Goal: Task Accomplishment & Management: Complete application form

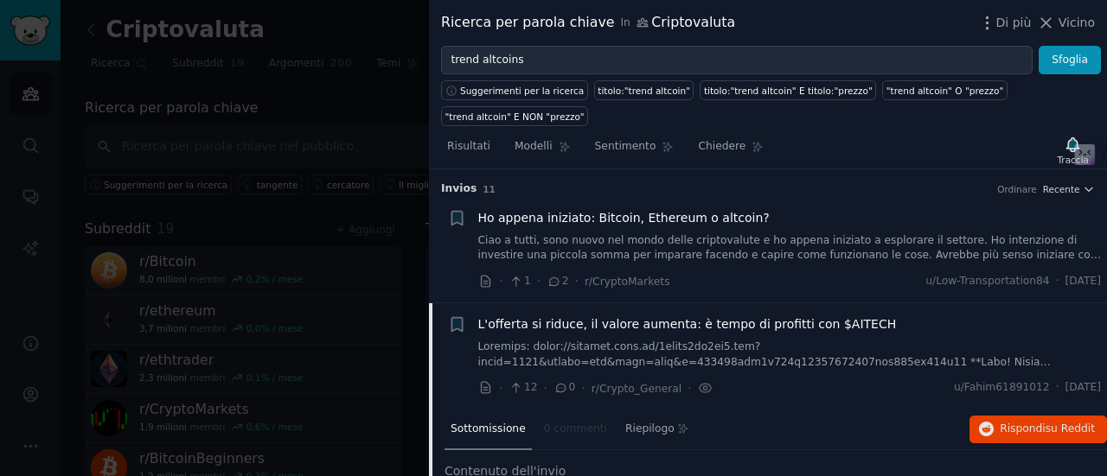
click at [327, 19] on div at bounding box center [553, 238] width 1107 height 476
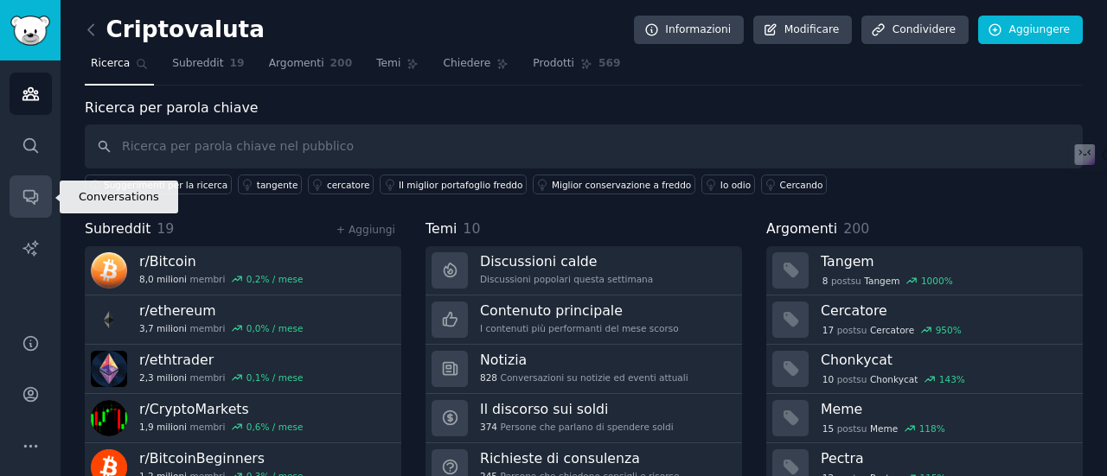
click at [32, 205] on icon "Barra laterale" at bounding box center [31, 197] width 18 height 18
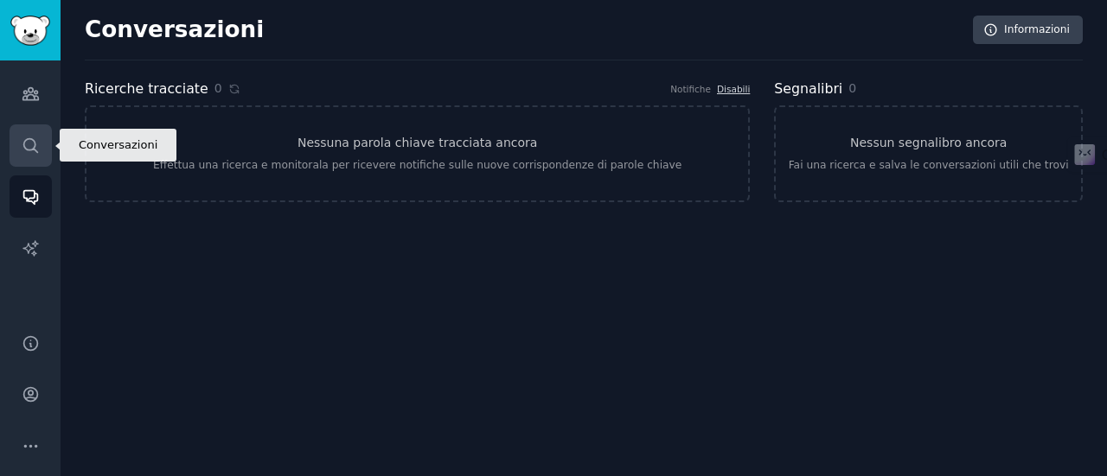
click at [36, 131] on link "Ricerca" at bounding box center [31, 146] width 42 height 42
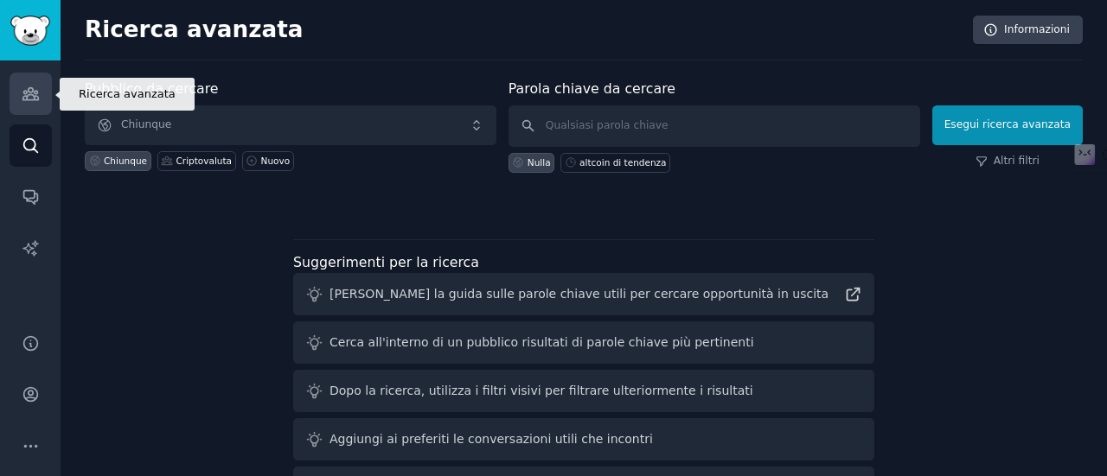
click at [14, 105] on link "Pubblico" at bounding box center [31, 94] width 42 height 42
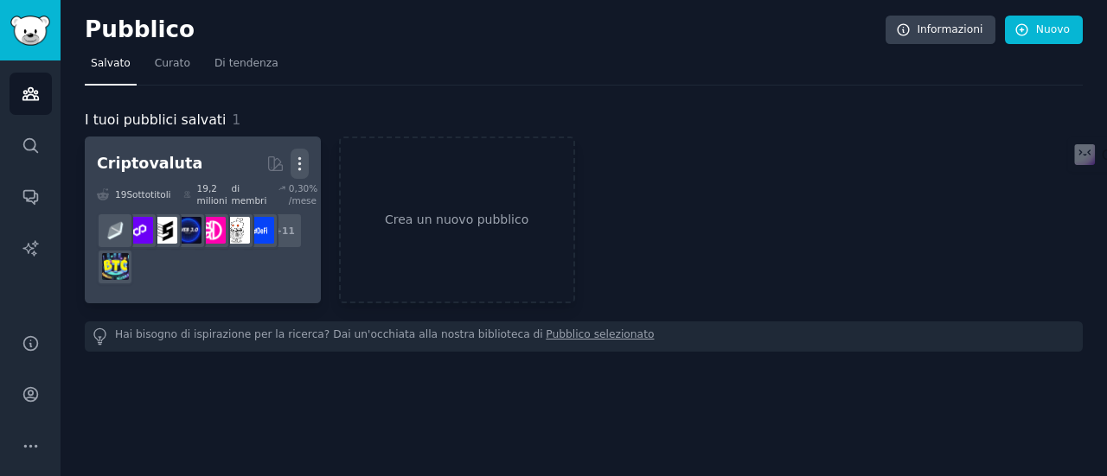
click at [304, 164] on icon "button" at bounding box center [300, 164] width 18 height 18
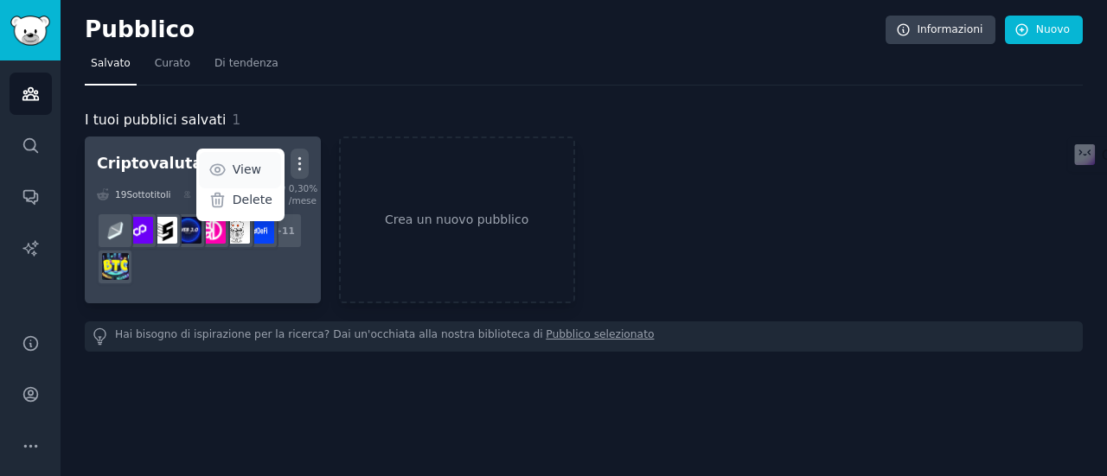
click at [227, 171] on icon at bounding box center [217, 170] width 18 height 18
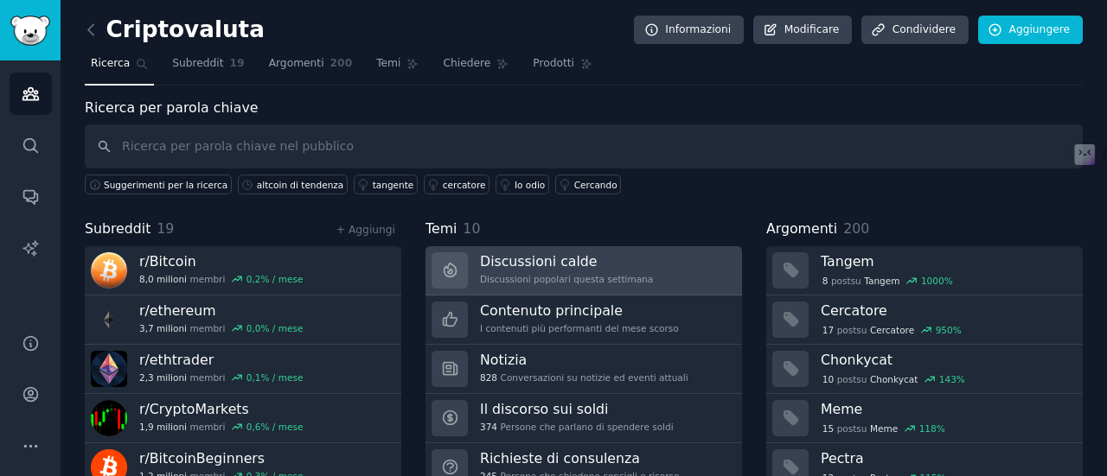
scroll to position [86, 0]
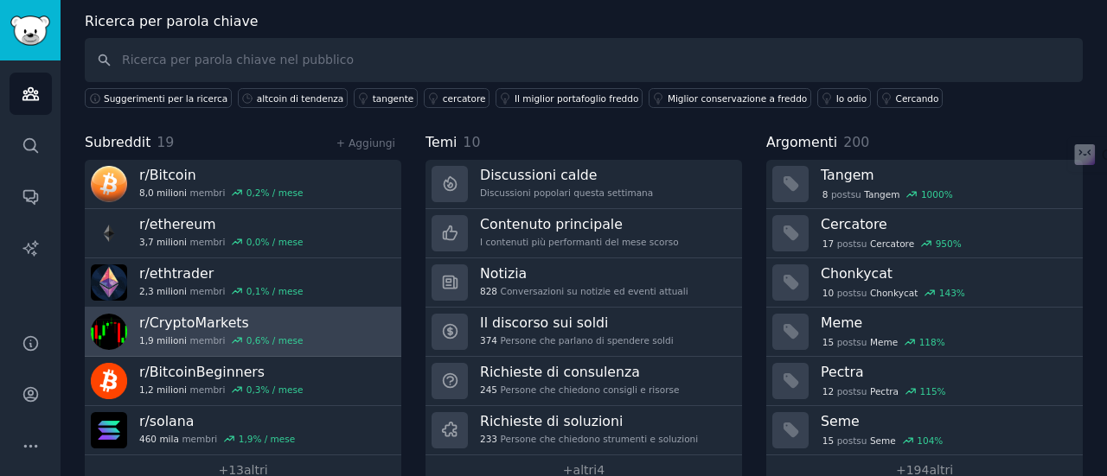
click at [204, 325] on font "CryptoMarkets" at bounding box center [199, 323] width 99 height 16
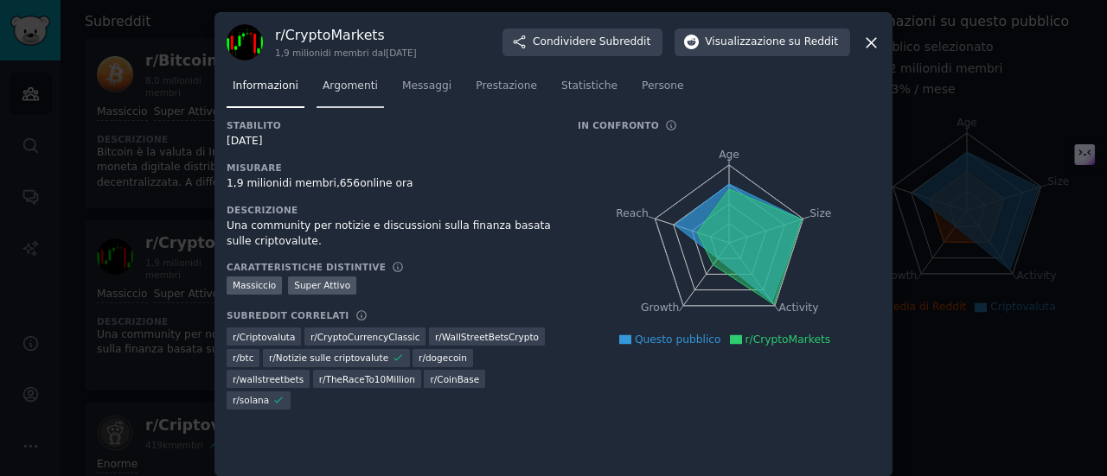
click at [334, 84] on font "Argomenti" at bounding box center [350, 86] width 55 height 12
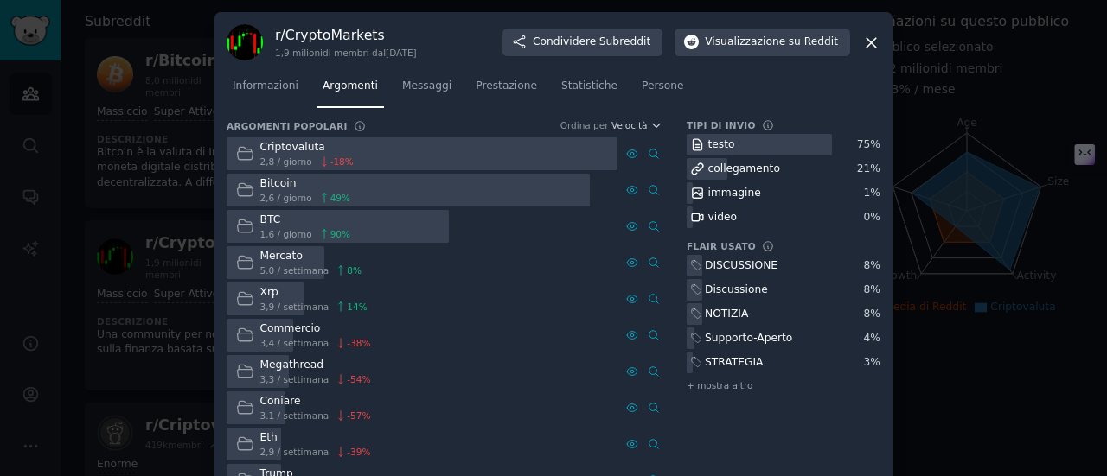
click at [0, 107] on div at bounding box center [553, 238] width 1107 height 476
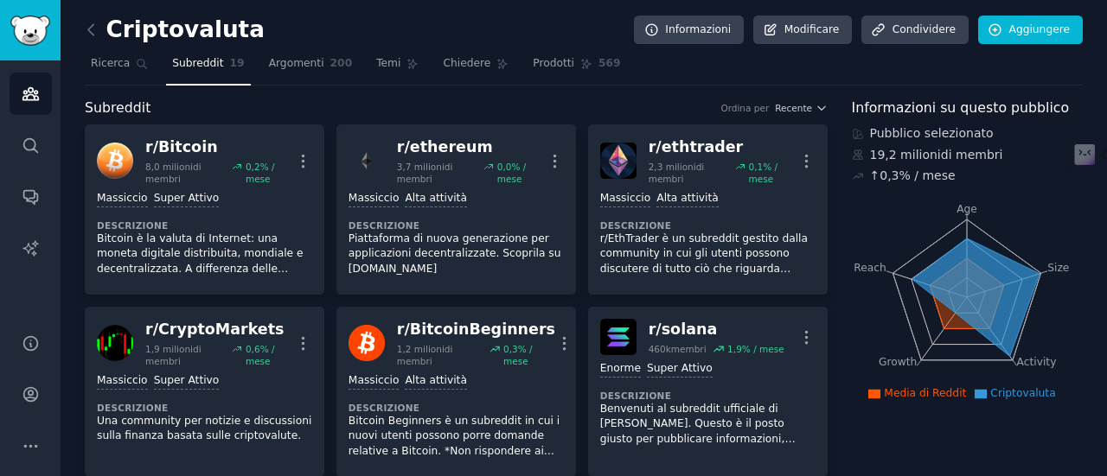
click at [104, 27] on link at bounding box center [96, 30] width 22 height 28
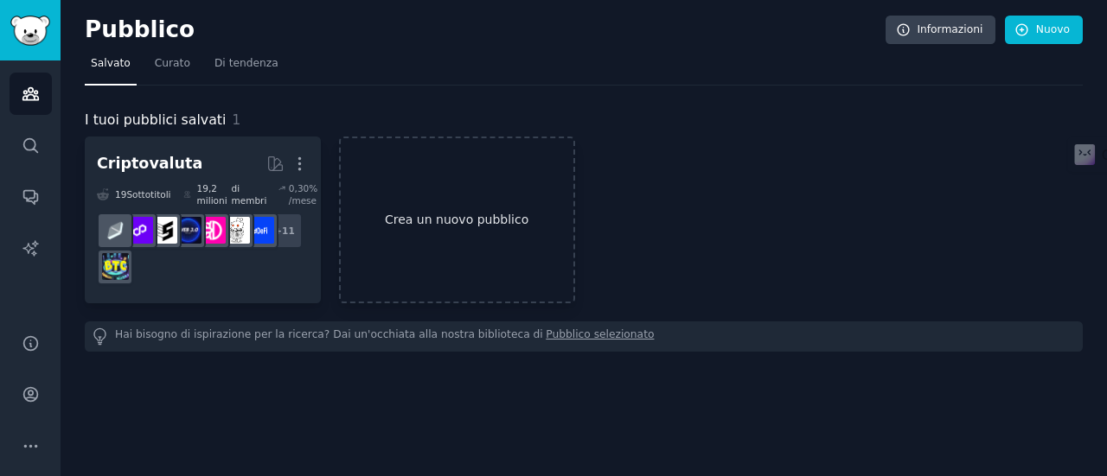
click at [410, 223] on font "Crea un nuovo pubblico" at bounding box center [457, 220] width 144 height 14
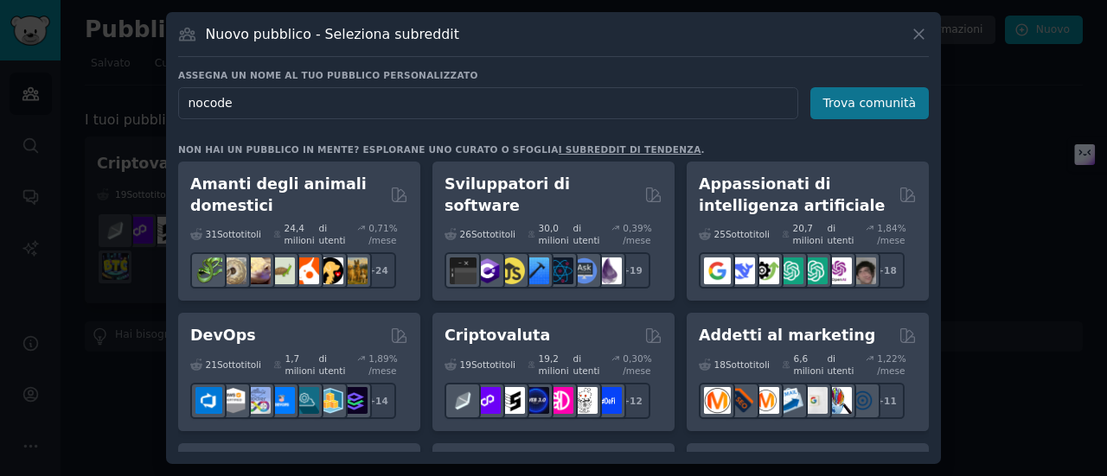
type input "nocode"
click at [877, 106] on font "Trova comunità" at bounding box center [869, 103] width 93 height 14
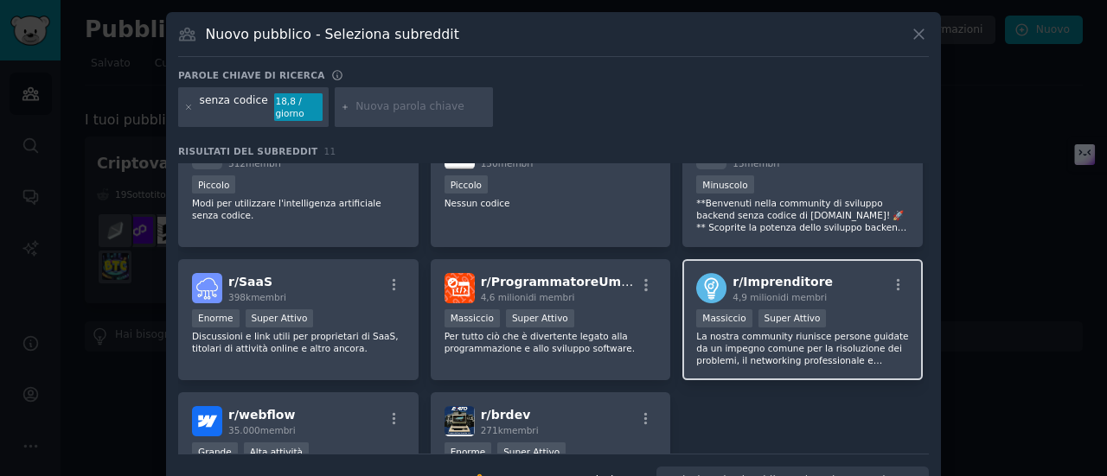
scroll to position [173, 0]
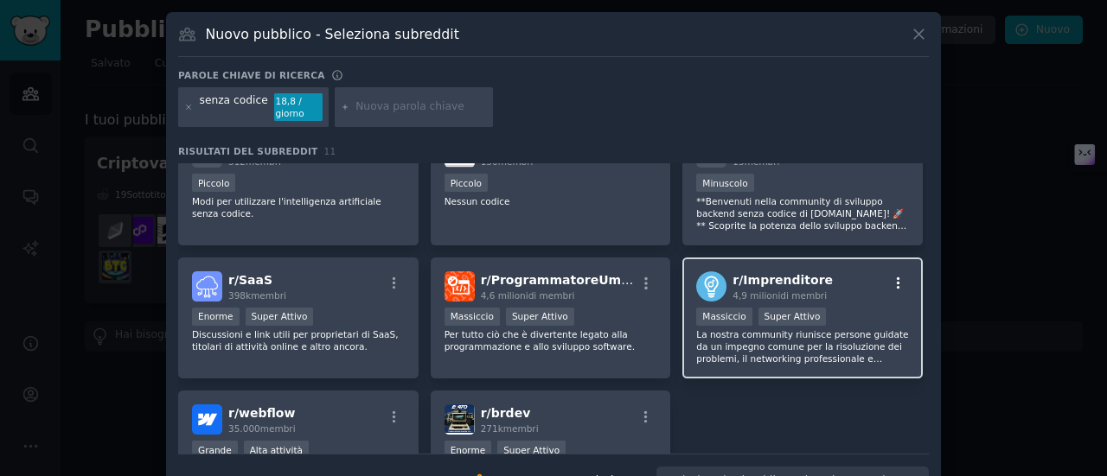
click at [891, 281] on icon "button" at bounding box center [899, 284] width 16 height 16
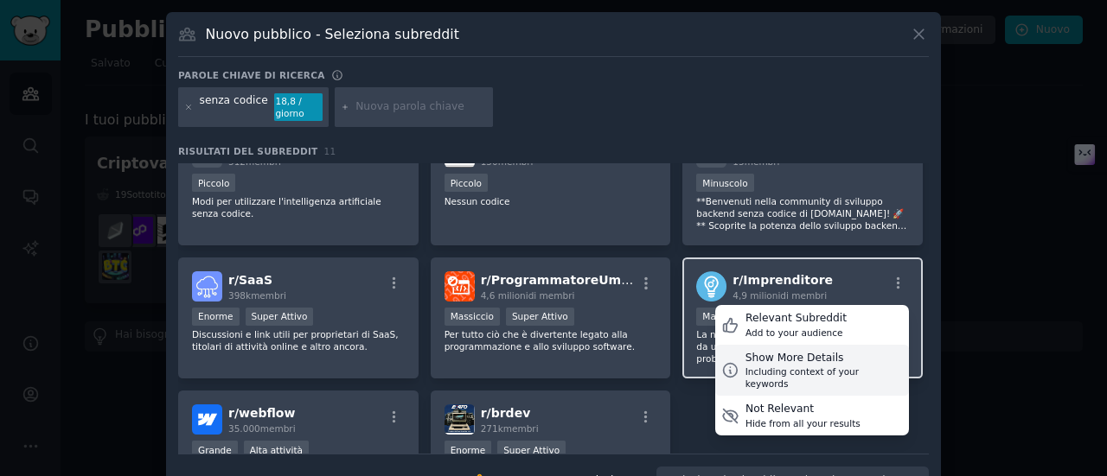
click at [805, 358] on div "Show More Details" at bounding box center [823, 359] width 157 height 16
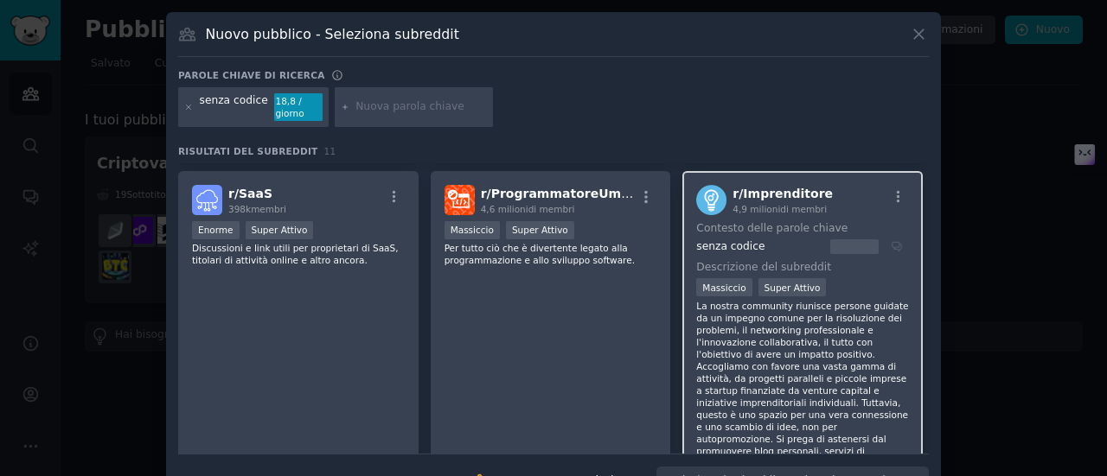
scroll to position [346, 0]
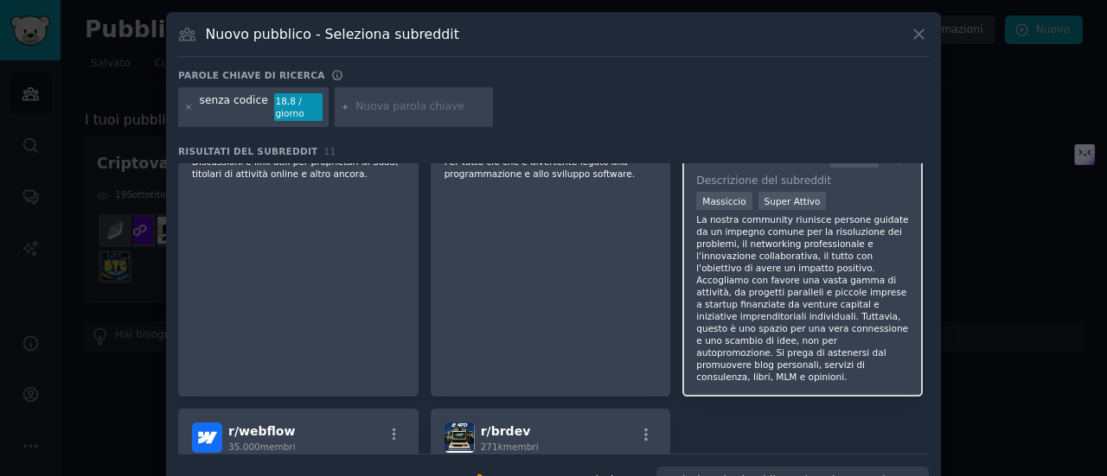
click at [794, 296] on font "La nostra community riunisce persone guidate da un impegno comune per la risolu…" at bounding box center [802, 298] width 212 height 168
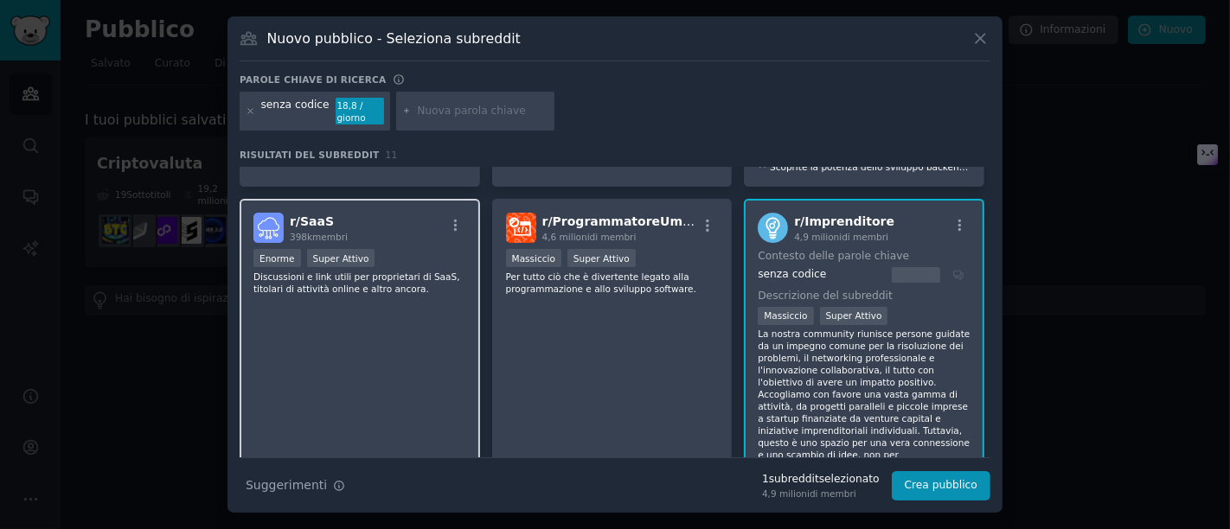
scroll to position [265, 0]
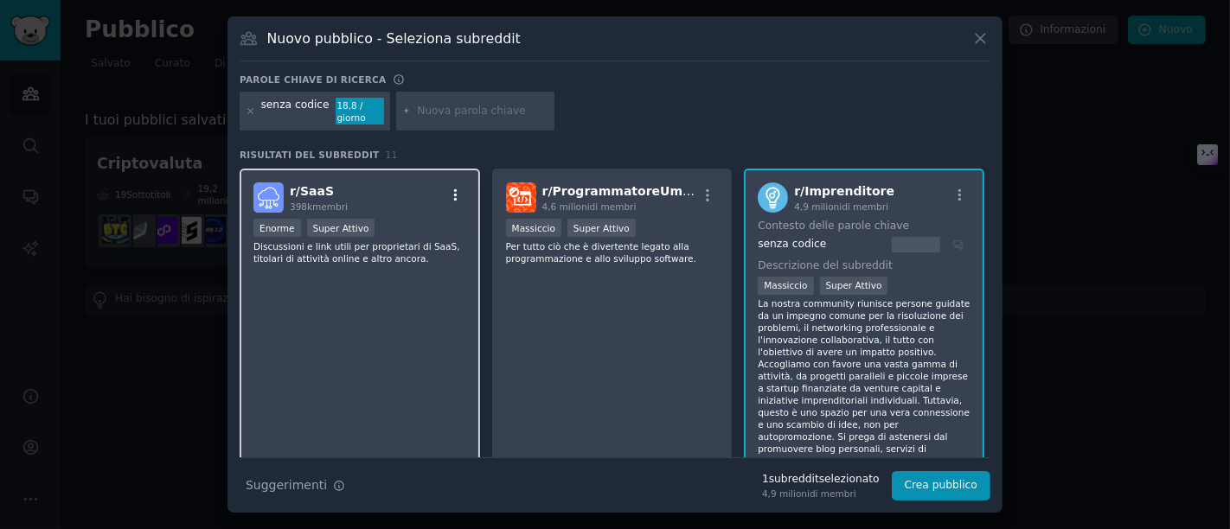
click at [462, 191] on button "button" at bounding box center [455, 196] width 22 height 16
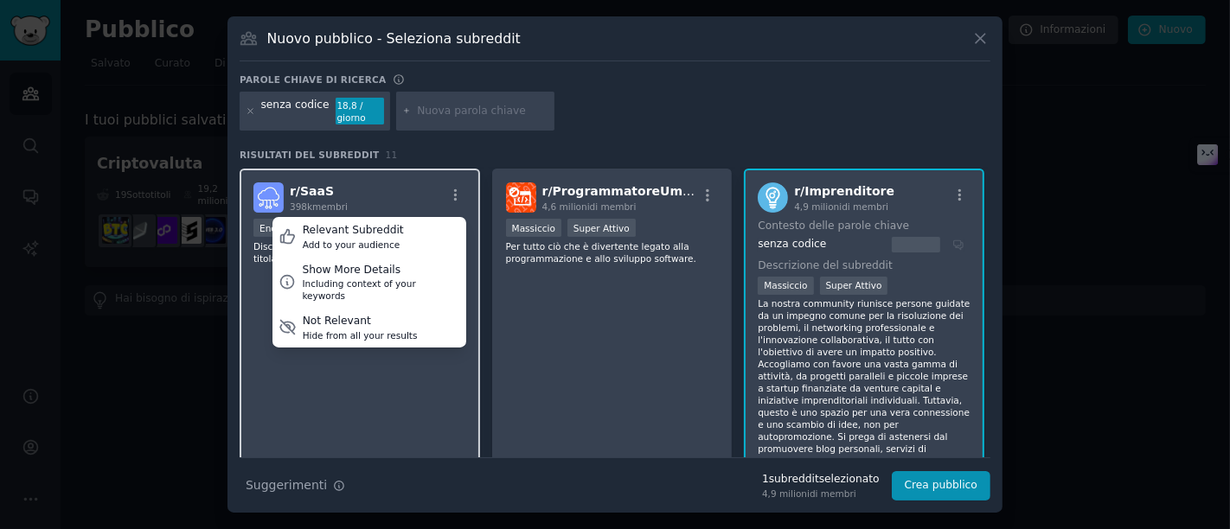
click at [346, 416] on div "r/ SaaS 398k membri Relevant Subreddit Add to your audience Show More Details I…" at bounding box center [360, 325] width 240 height 312
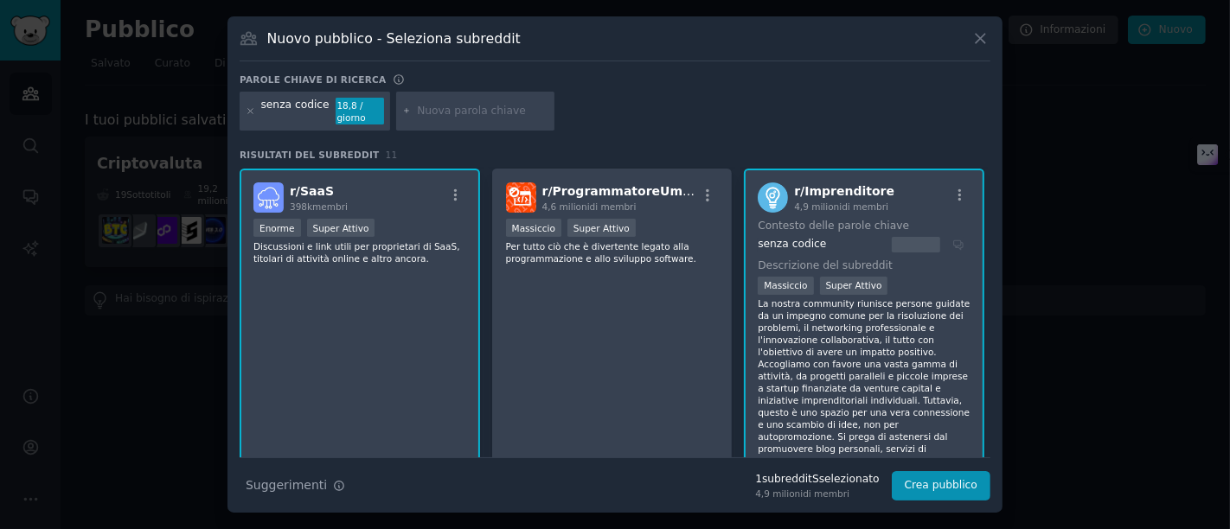
click at [387, 221] on div ">= 95° percentile per invii / giorno Enorme Super Attivo" at bounding box center [359, 230] width 213 height 22
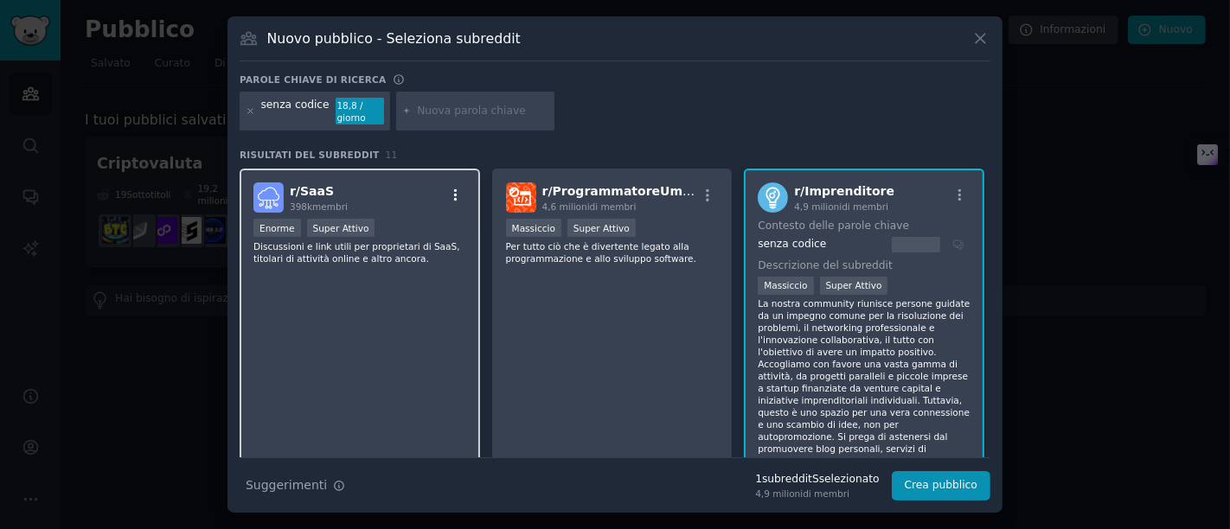
click at [451, 191] on icon "button" at bounding box center [456, 196] width 16 height 16
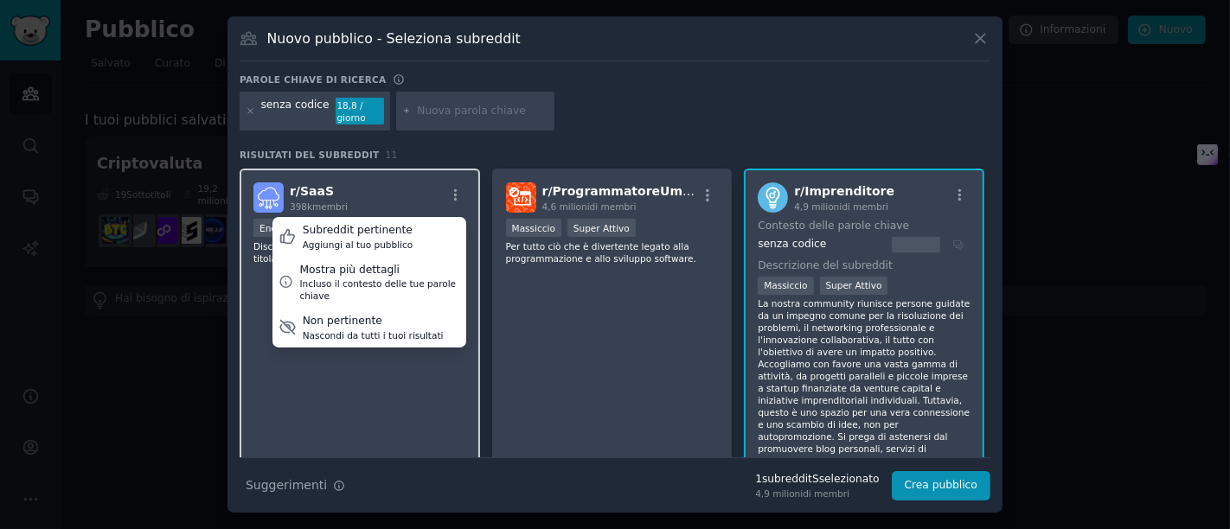
click at [271, 419] on div "r/ SaaS 398k membri Subreddit pertinente Aggiungi al tuo pubblico Mostra più de…" at bounding box center [360, 325] width 240 height 312
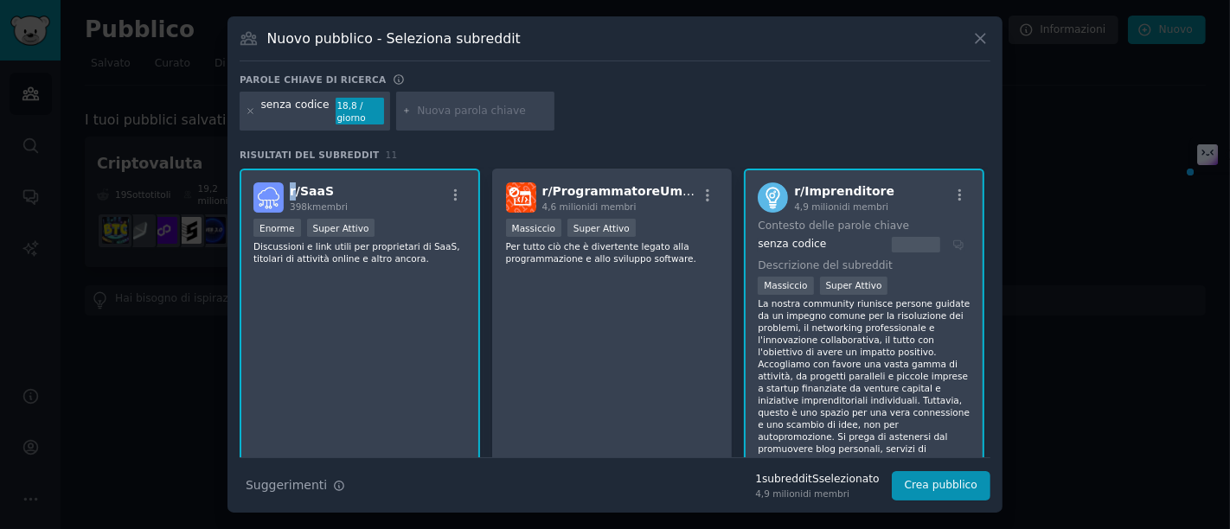
click at [293, 187] on font "r/" at bounding box center [295, 191] width 10 height 14
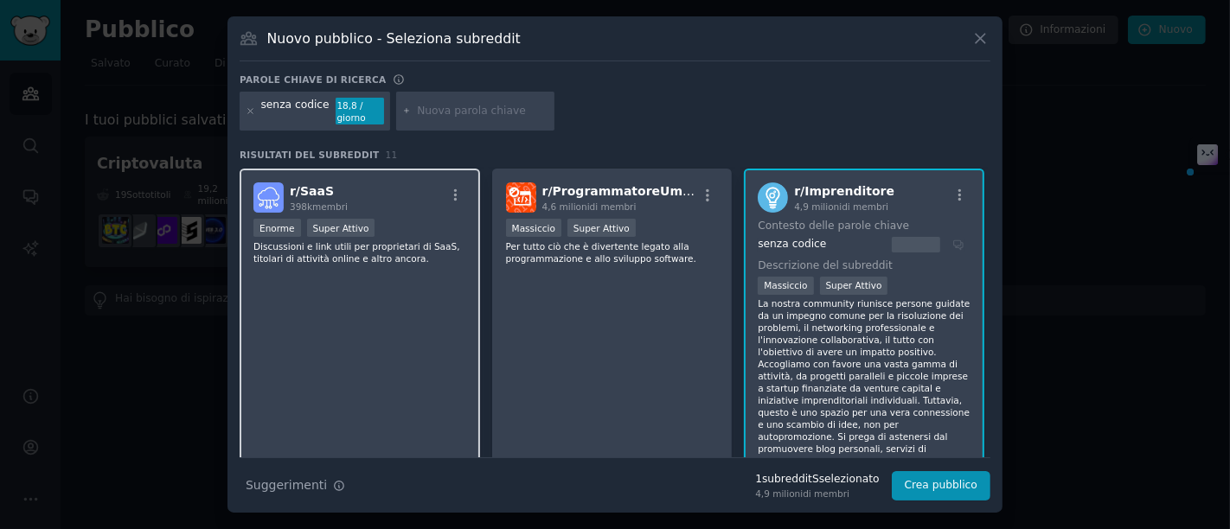
click at [327, 194] on font "SaaS" at bounding box center [317, 191] width 34 height 14
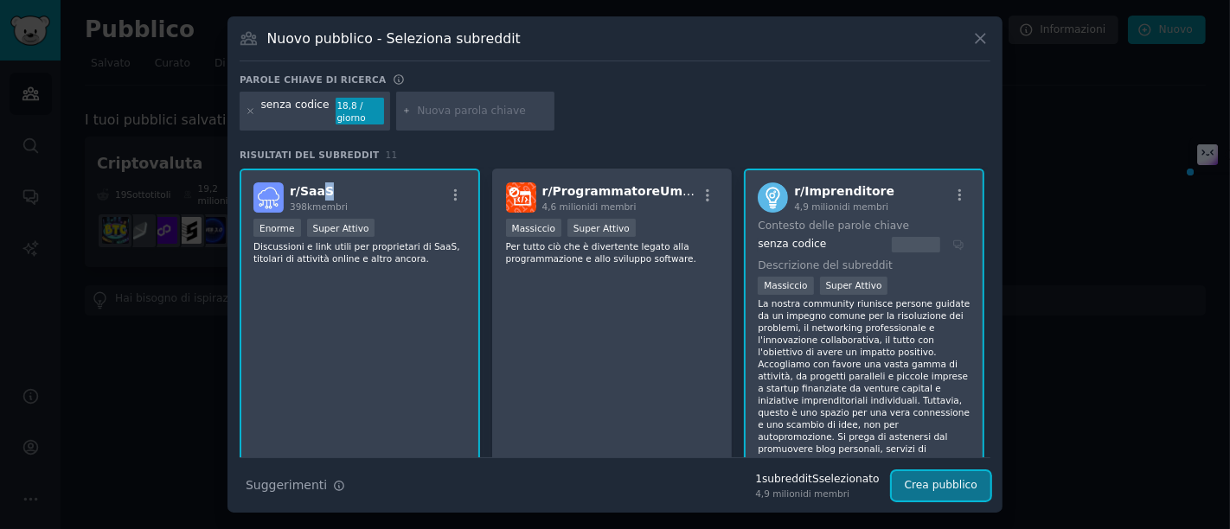
click at [935, 476] on font "Crea pubblico" at bounding box center [940, 485] width 73 height 12
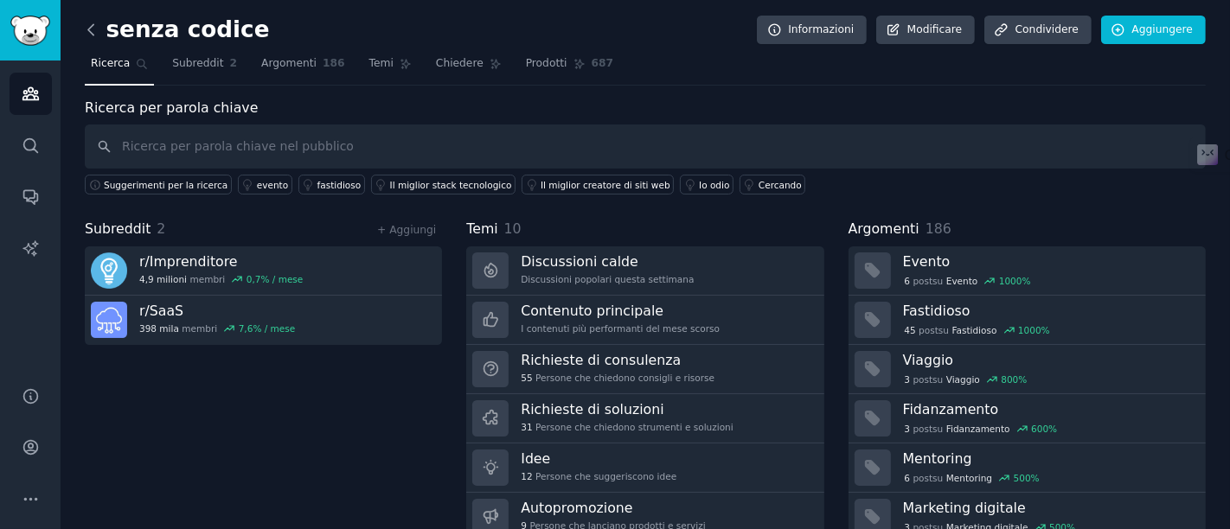
click at [86, 29] on icon at bounding box center [91, 30] width 18 height 18
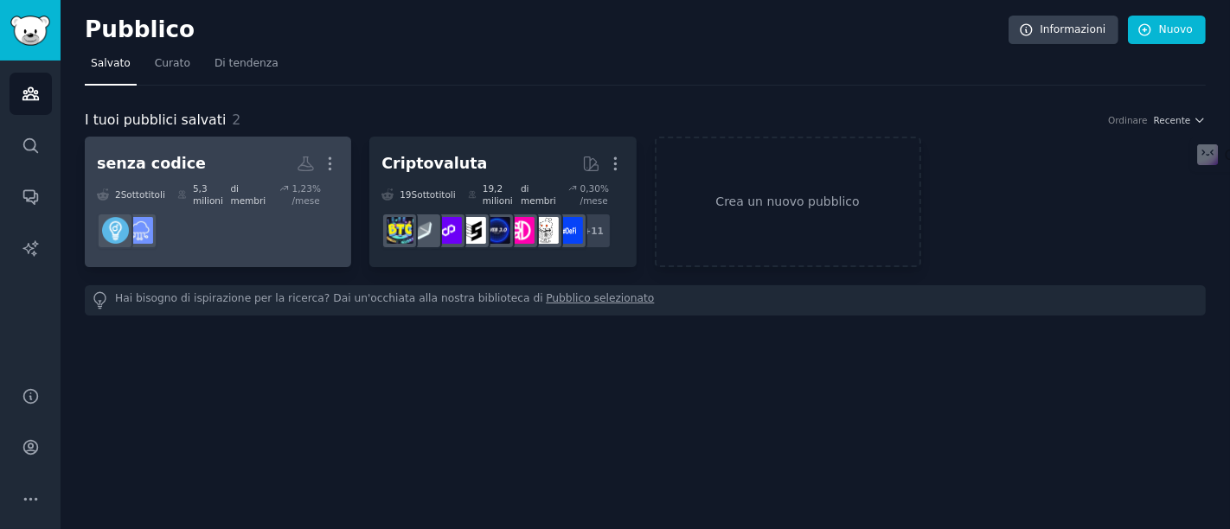
click at [201, 169] on h2 "senza codice Di più" at bounding box center [218, 164] width 242 height 30
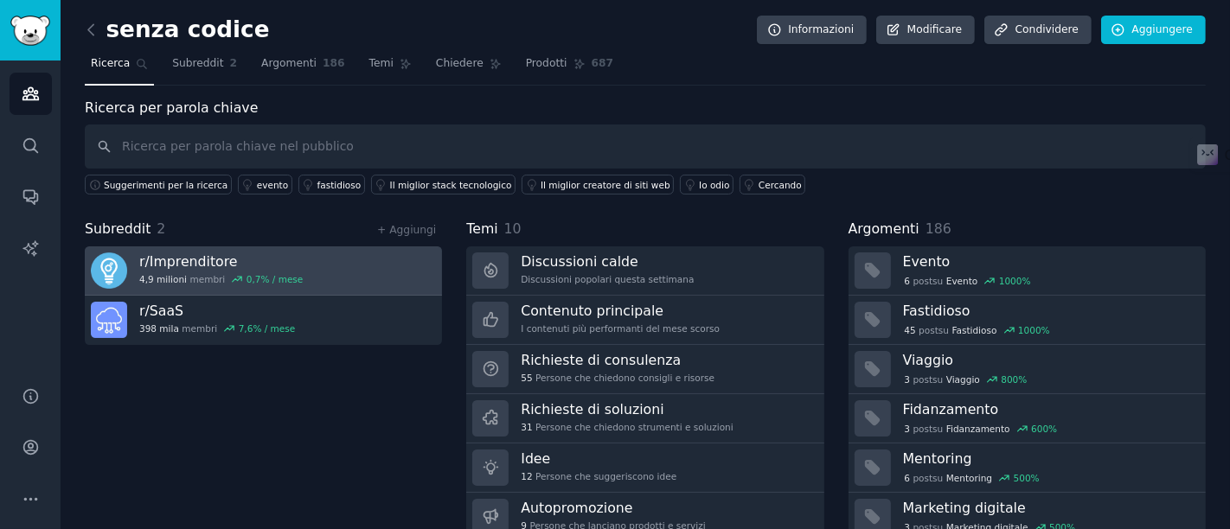
click at [221, 259] on font "Imprenditore" at bounding box center [194, 261] width 88 height 16
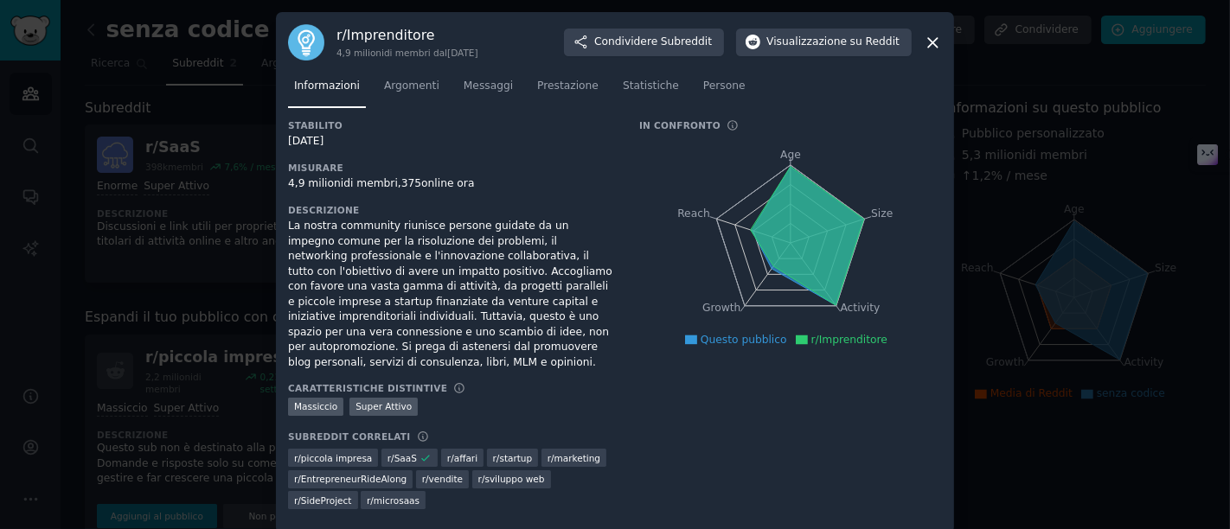
click at [924, 45] on icon at bounding box center [933, 43] width 18 height 18
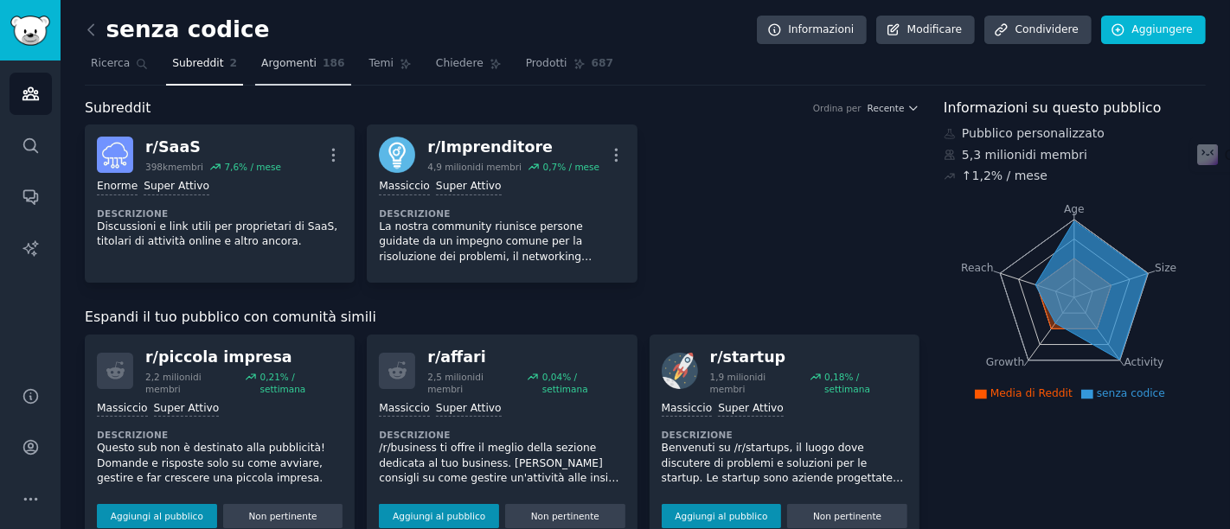
click at [306, 59] on link "Argomenti 186" at bounding box center [303, 67] width 96 height 35
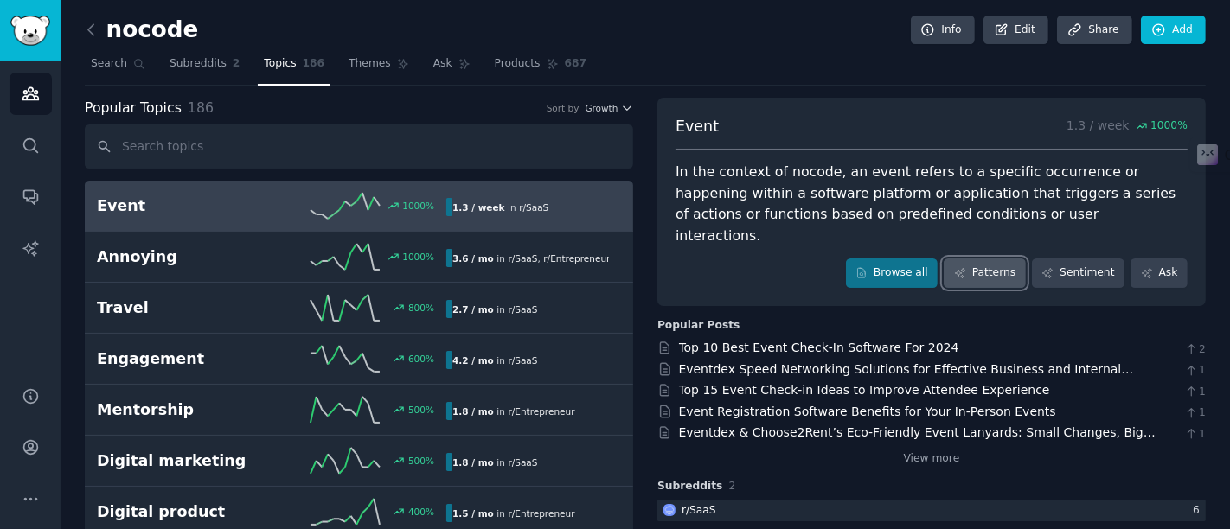
click at [979, 259] on link "Patterns" at bounding box center [983, 273] width 81 height 29
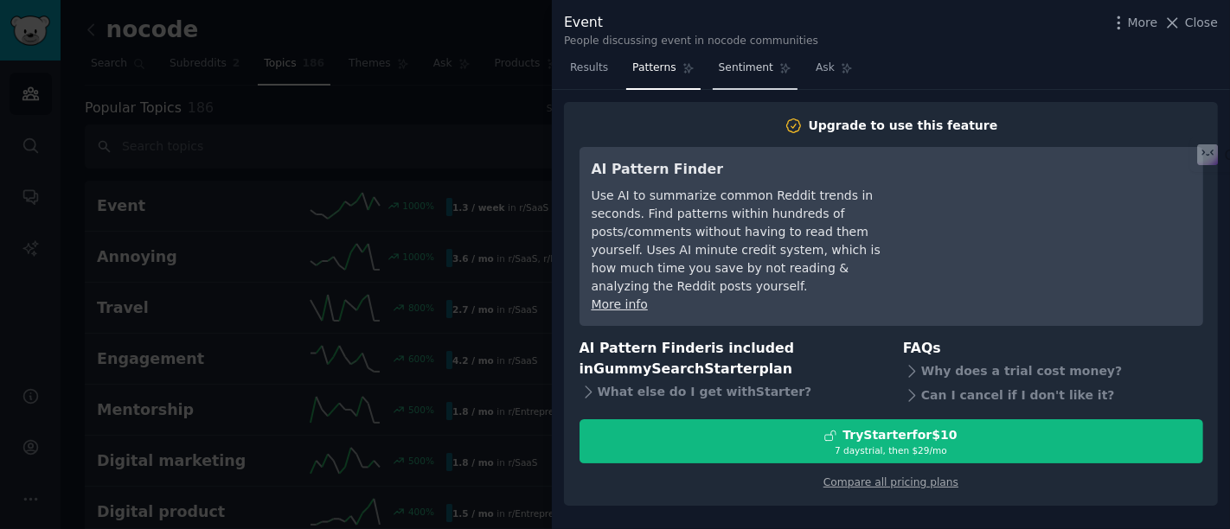
click at [713, 69] on link "Sentiment" at bounding box center [755, 71] width 85 height 35
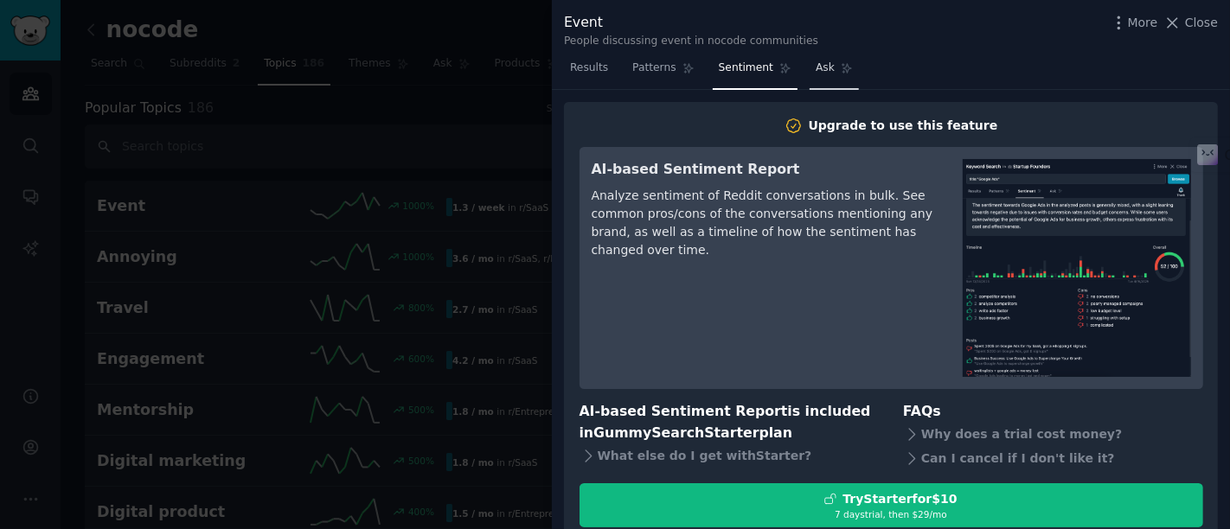
click at [815, 71] on span "Ask" at bounding box center [824, 69] width 19 height 16
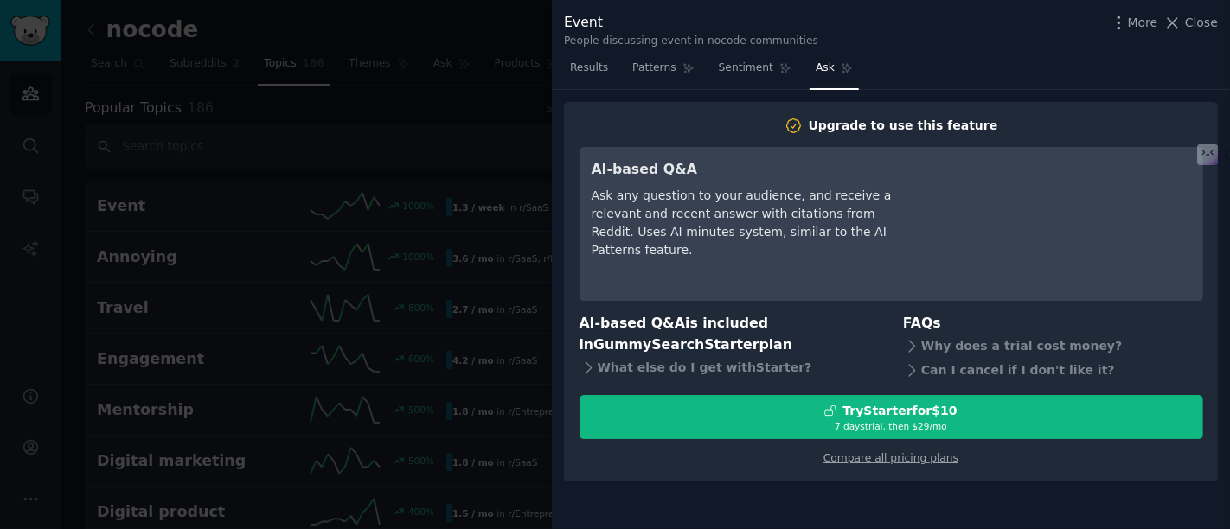
click at [730, 221] on div "Ask any question to your audience, and receive a relevant and recent answer wit…" at bounding box center [749, 223] width 316 height 73
click at [1106, 24] on span "Close" at bounding box center [1201, 23] width 33 height 18
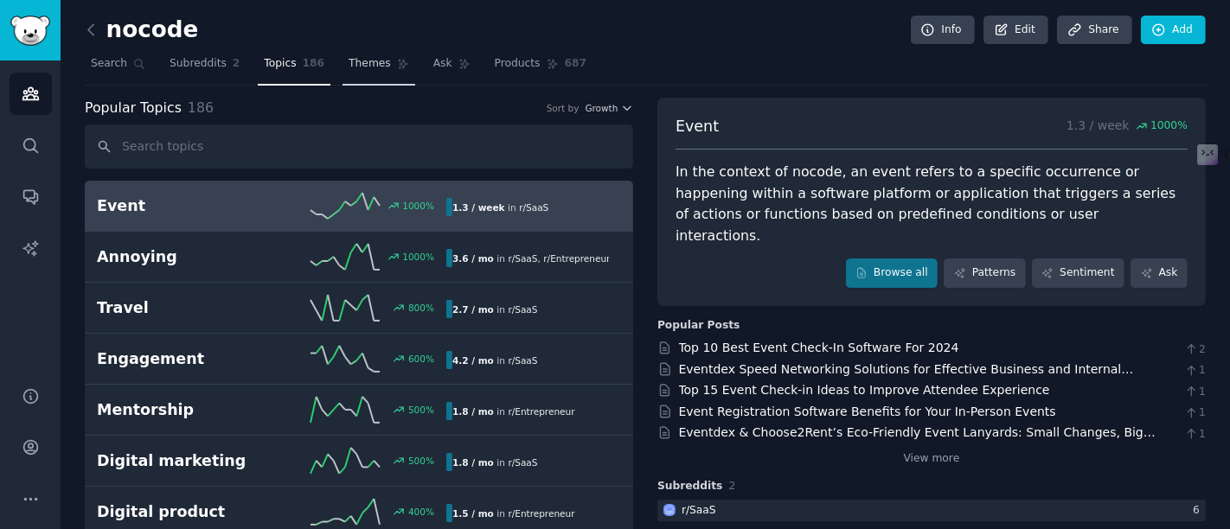
click at [361, 69] on span "Themes" at bounding box center [369, 64] width 42 height 16
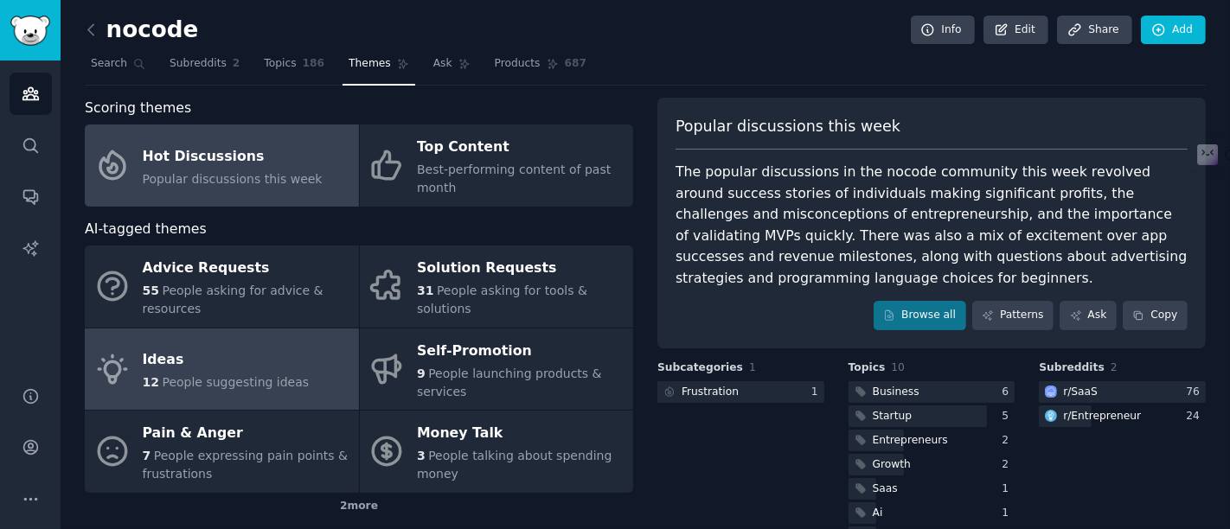
click at [249, 366] on div "Ideas" at bounding box center [226, 361] width 167 height 28
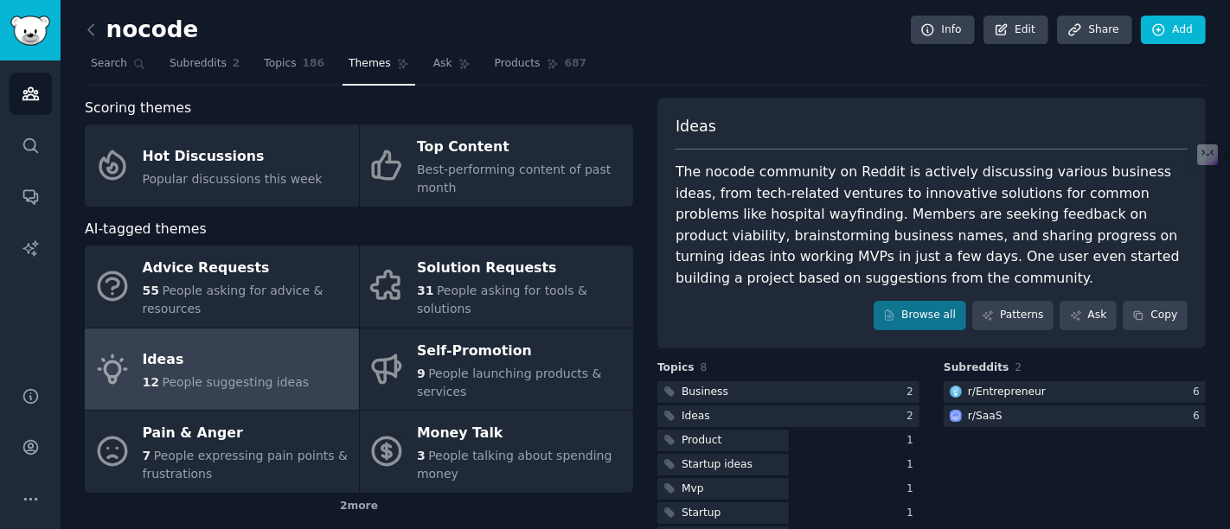
scroll to position [80, 0]
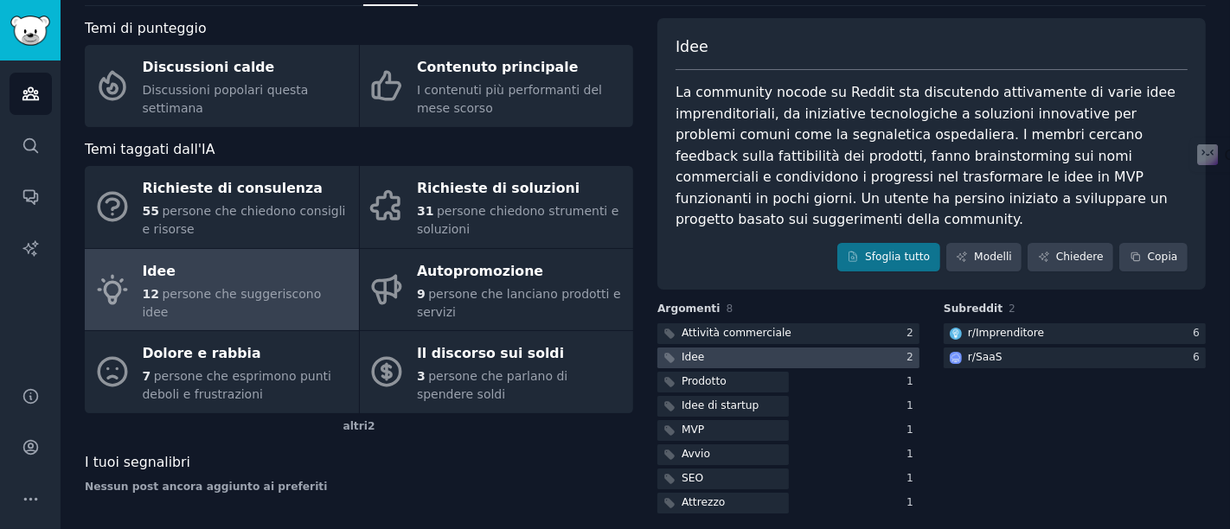
click at [827, 348] on div at bounding box center [788, 359] width 262 height 22
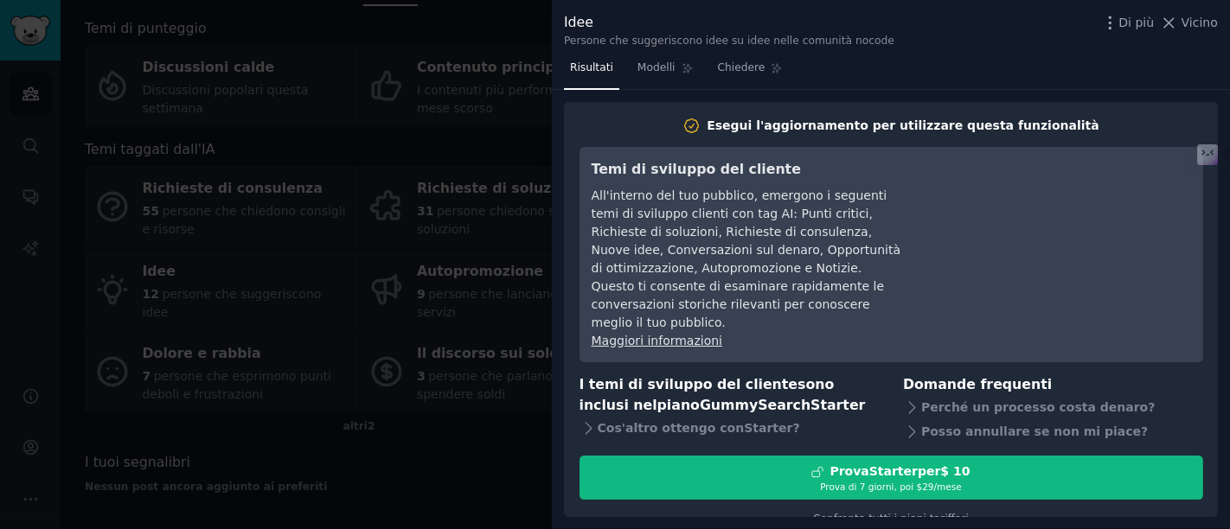
click at [242, 17] on div at bounding box center [615, 264] width 1230 height 529
